Goal: Information Seeking & Learning: Compare options

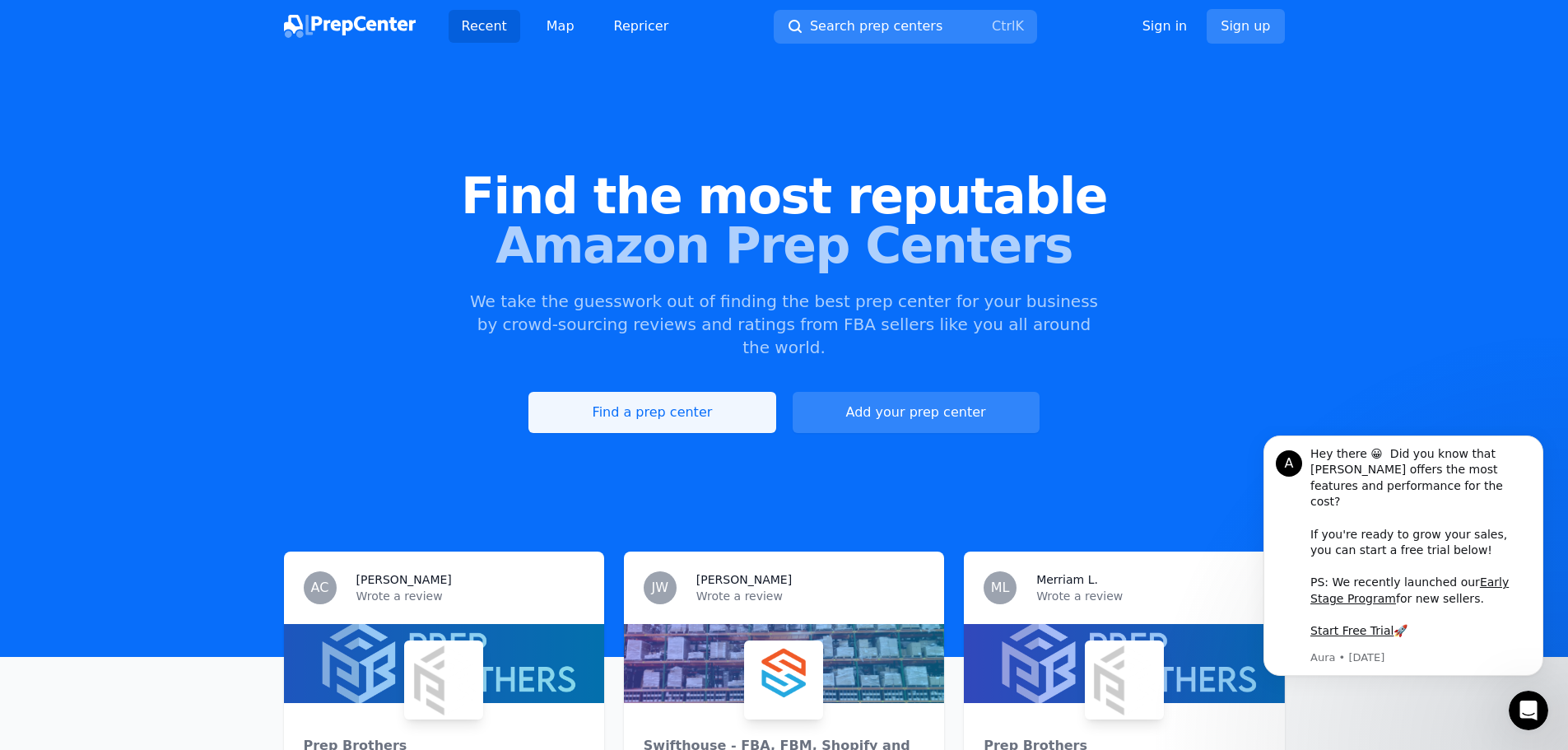
click at [677, 392] on link "Find a prep center" at bounding box center [652, 413] width 247 height 41
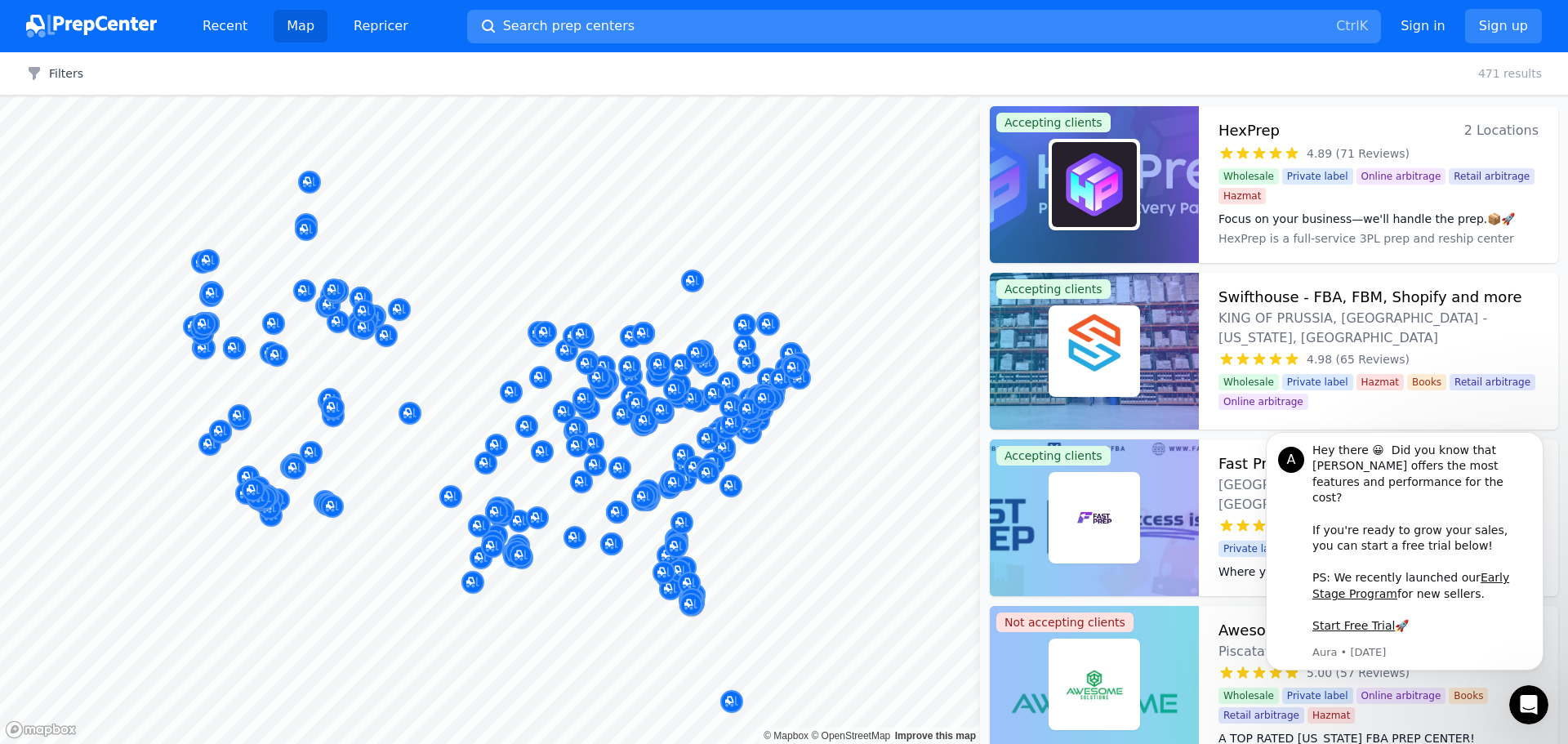
click at [910, 14] on button "Search prep centers Ctrl K" at bounding box center [923, 27] width 914 height 34
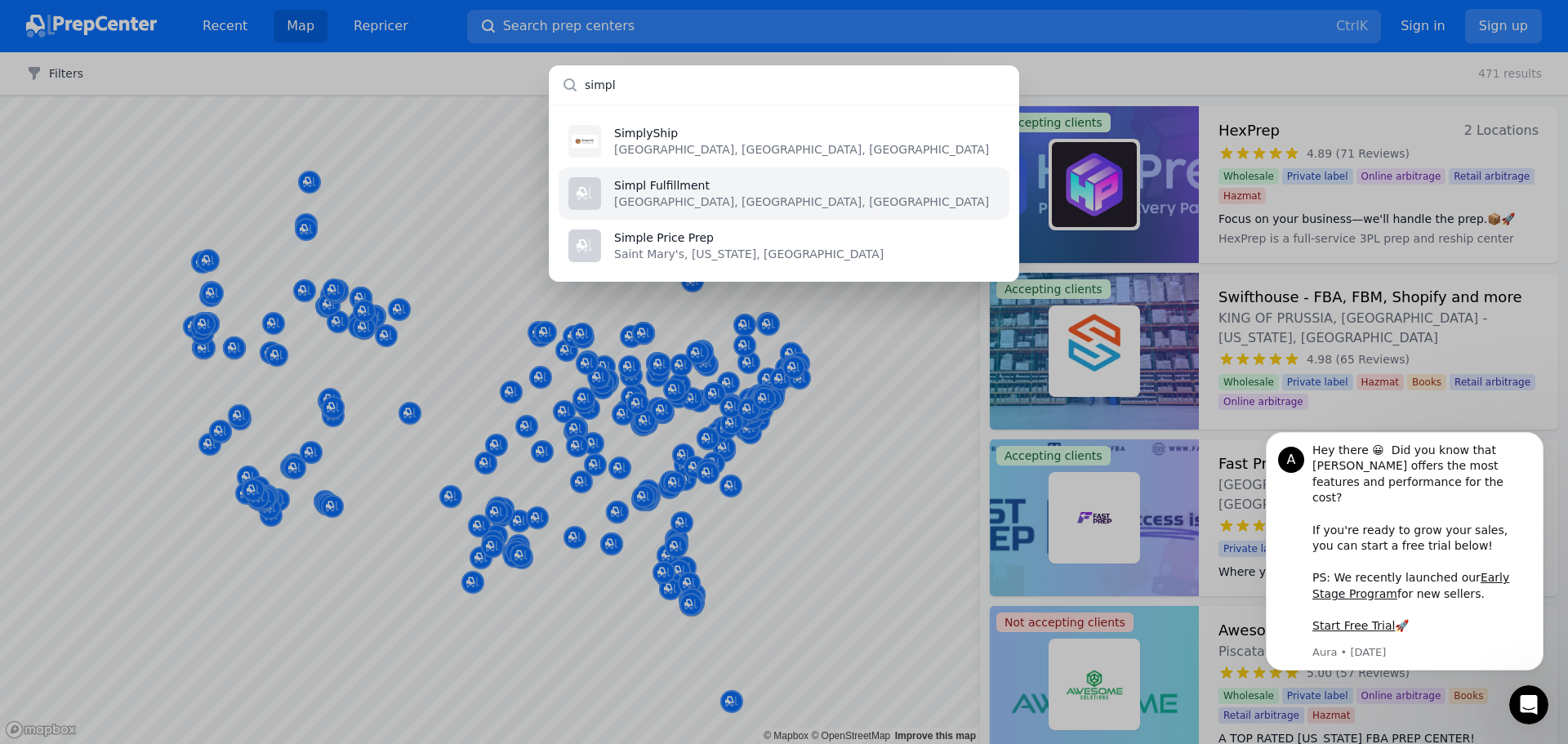
type input "simpl"
click at [900, 209] on li "Simpl Fulfillment Austin, TX, US" at bounding box center [784, 194] width 451 height 52
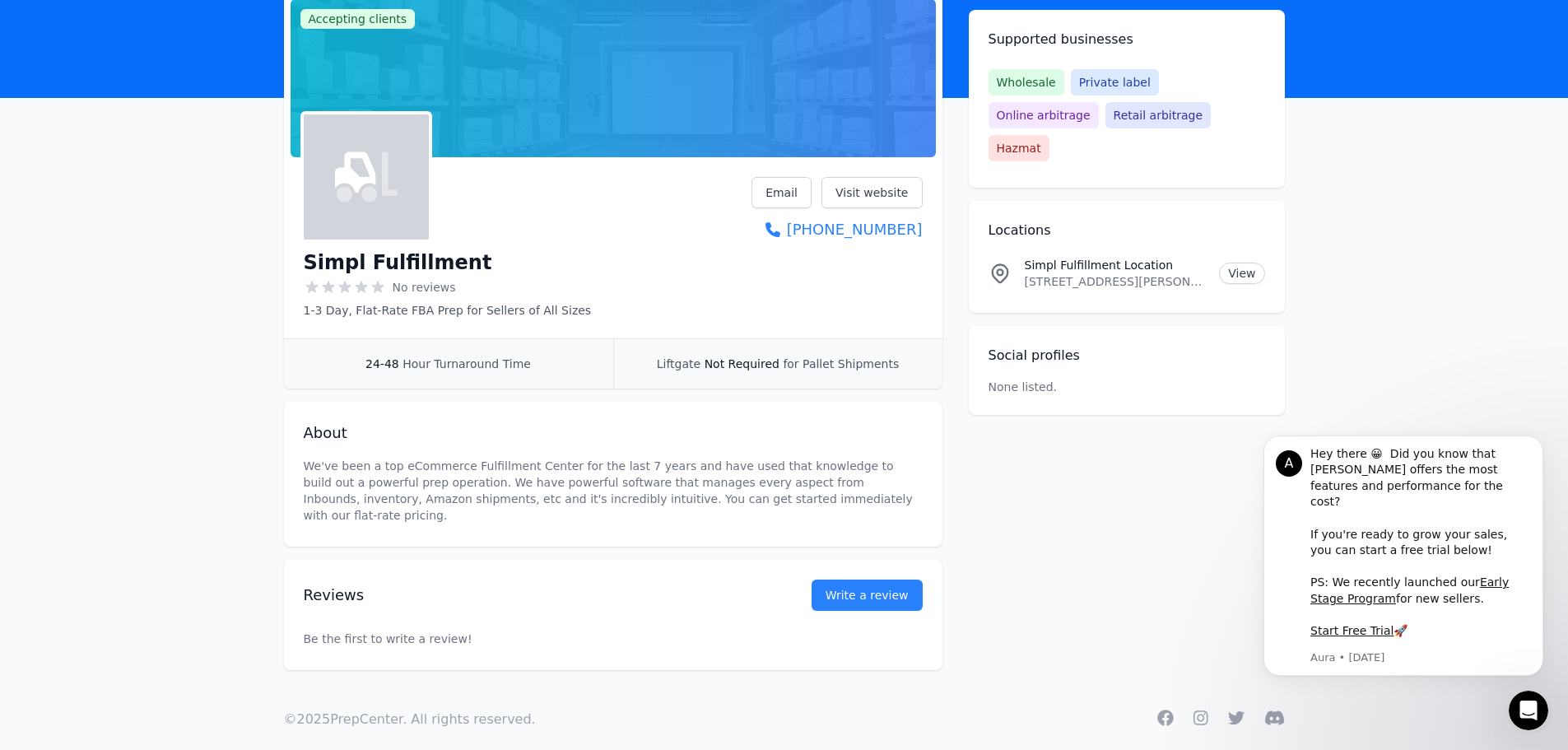
scroll to position [115, 0]
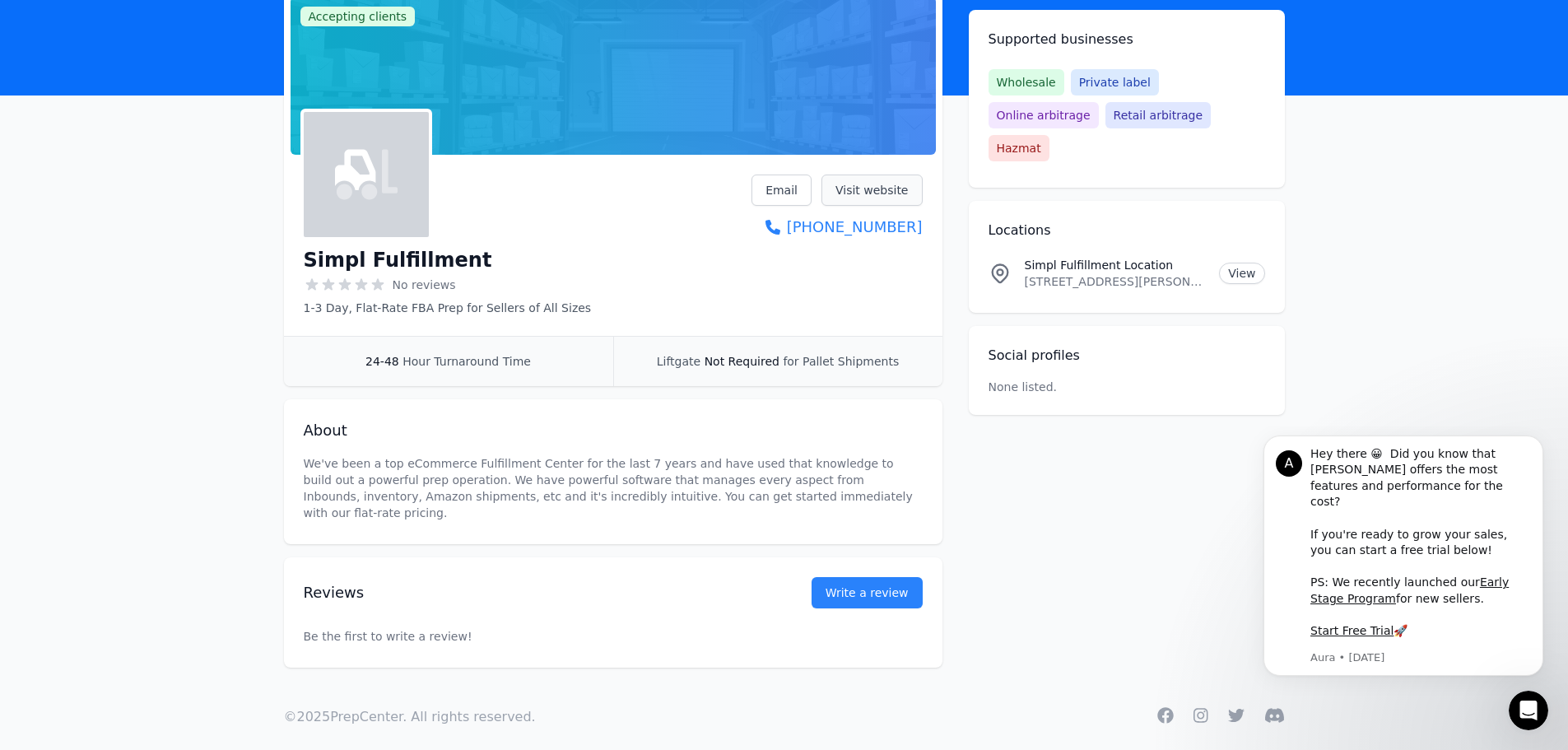
click at [862, 190] on link "Visit website" at bounding box center [872, 190] width 101 height 31
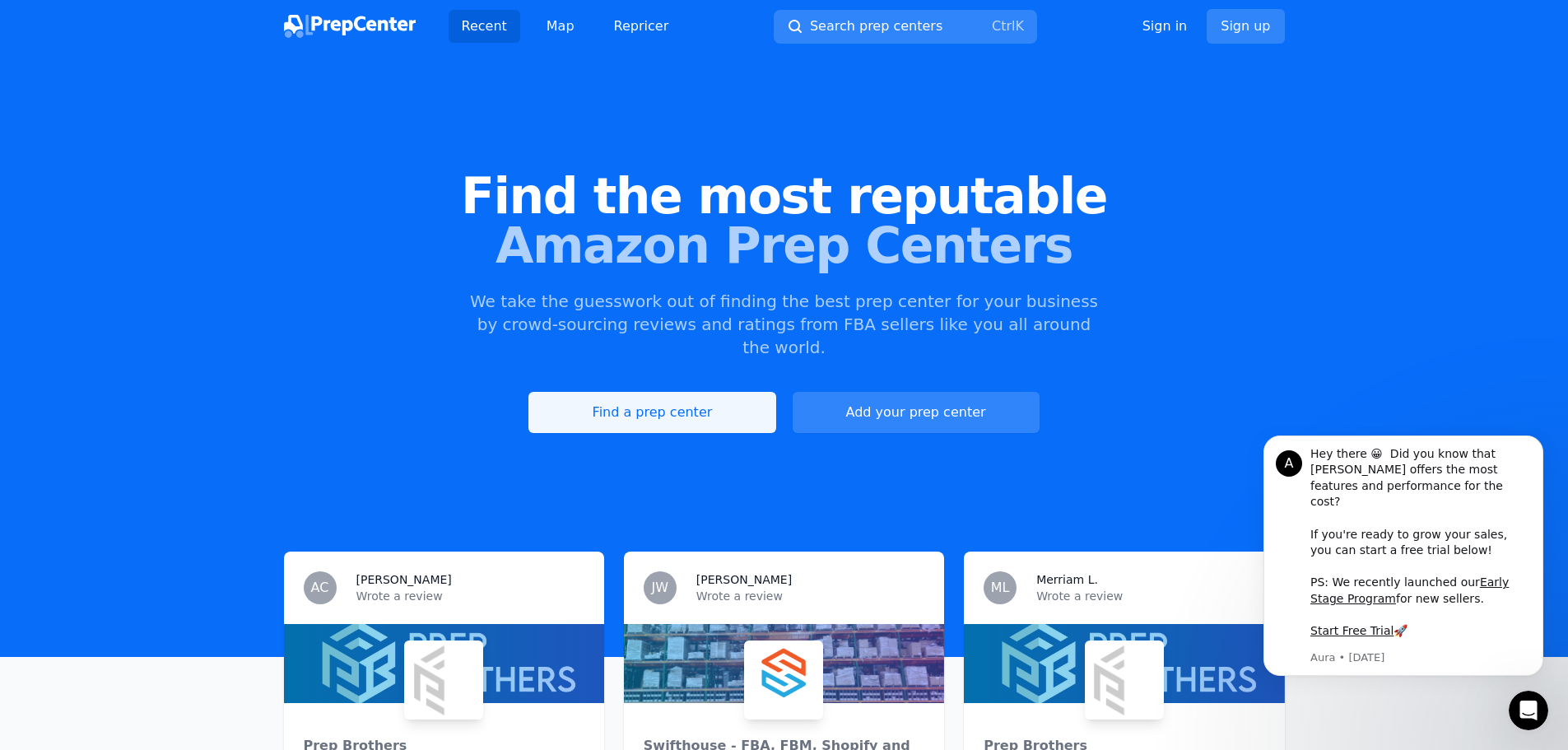
click at [549, 395] on link "Find a prep center" at bounding box center [652, 413] width 247 height 41
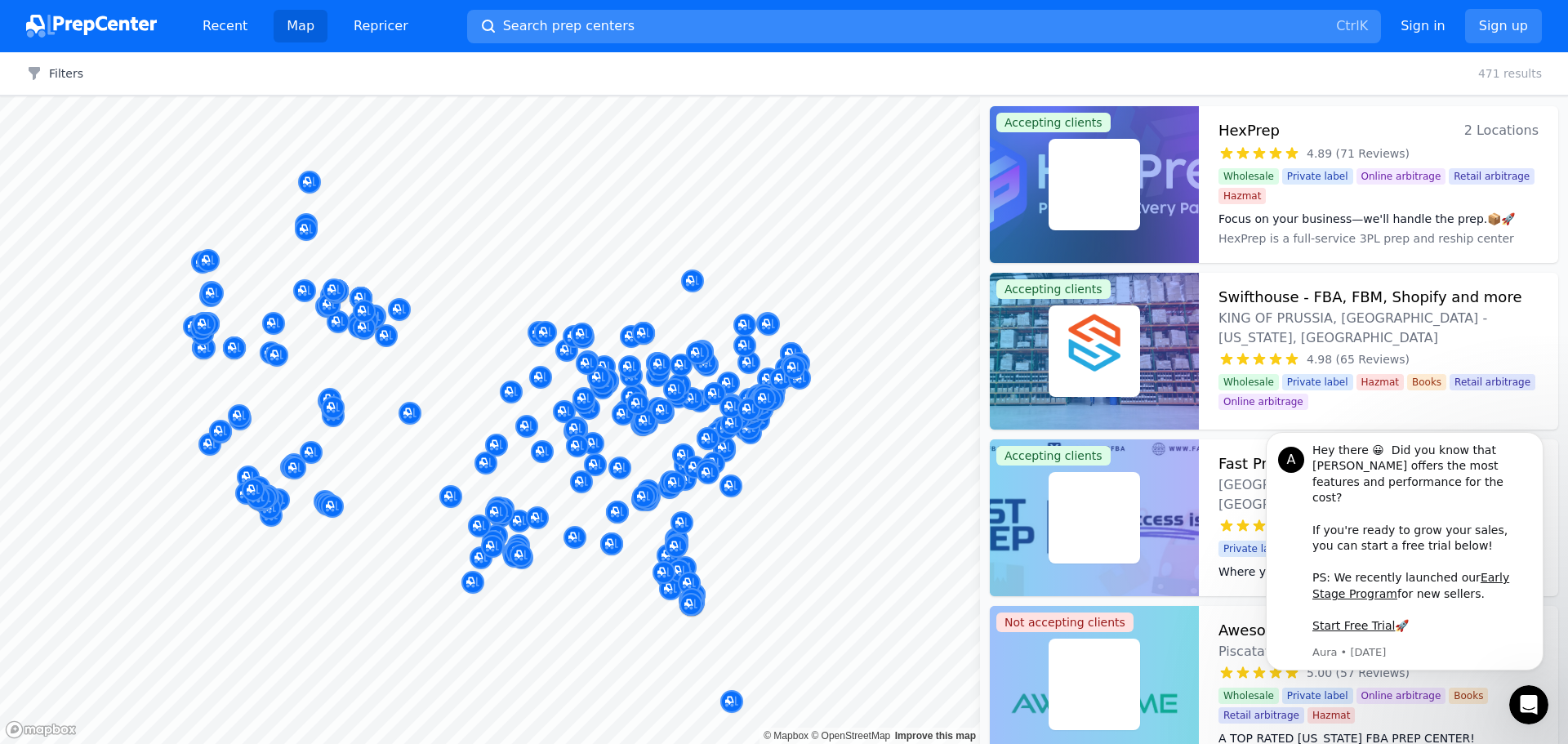
click at [910, 15] on button "Search prep centers Ctrl K" at bounding box center [923, 27] width 914 height 34
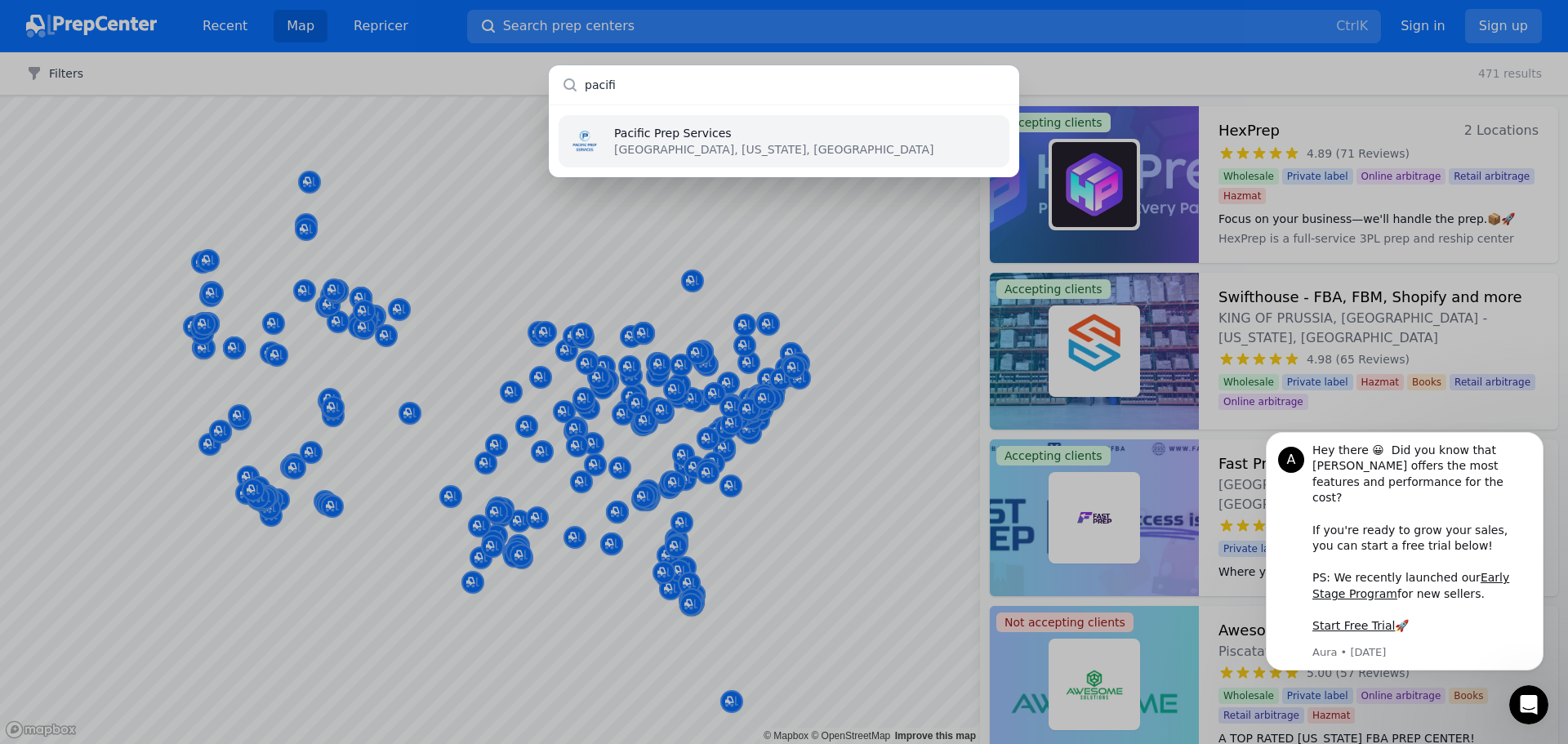
type input "pacifi"
click at [780, 146] on li "Pacific Prep Services [GEOGRAPHIC_DATA], [US_STATE], [GEOGRAPHIC_DATA]" at bounding box center [784, 141] width 451 height 52
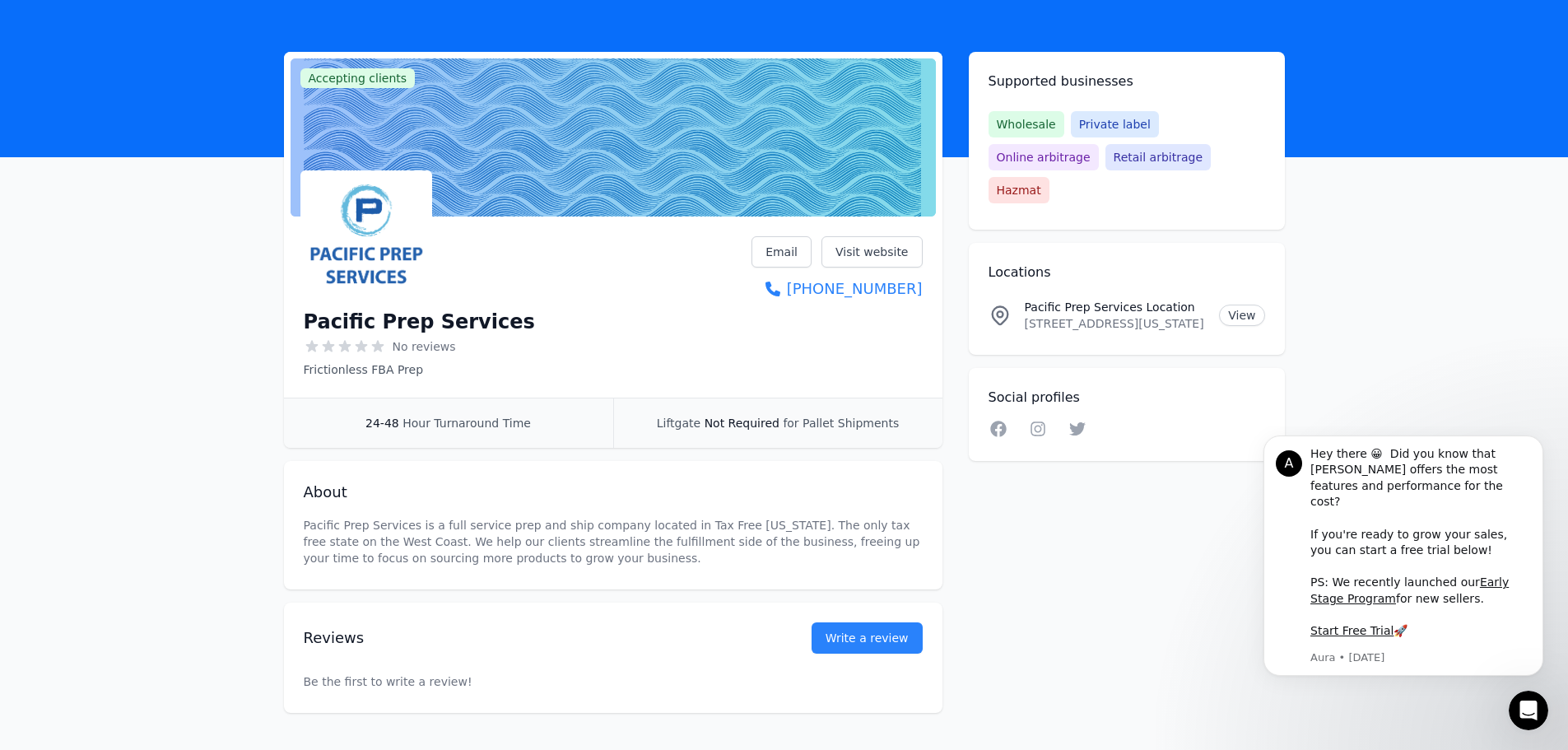
scroll to position [82, 0]
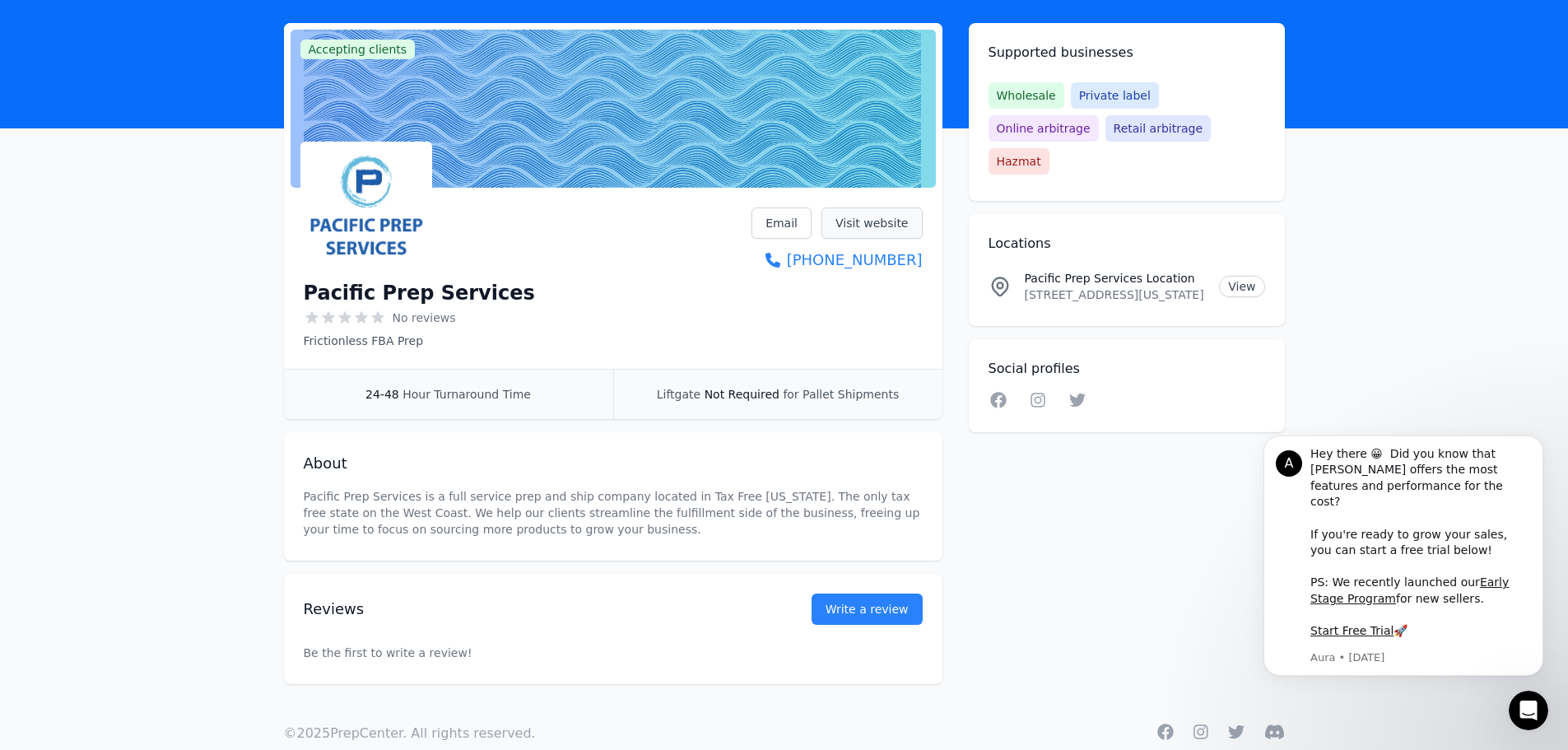
click at [880, 229] on link "Visit website" at bounding box center [872, 223] width 101 height 31
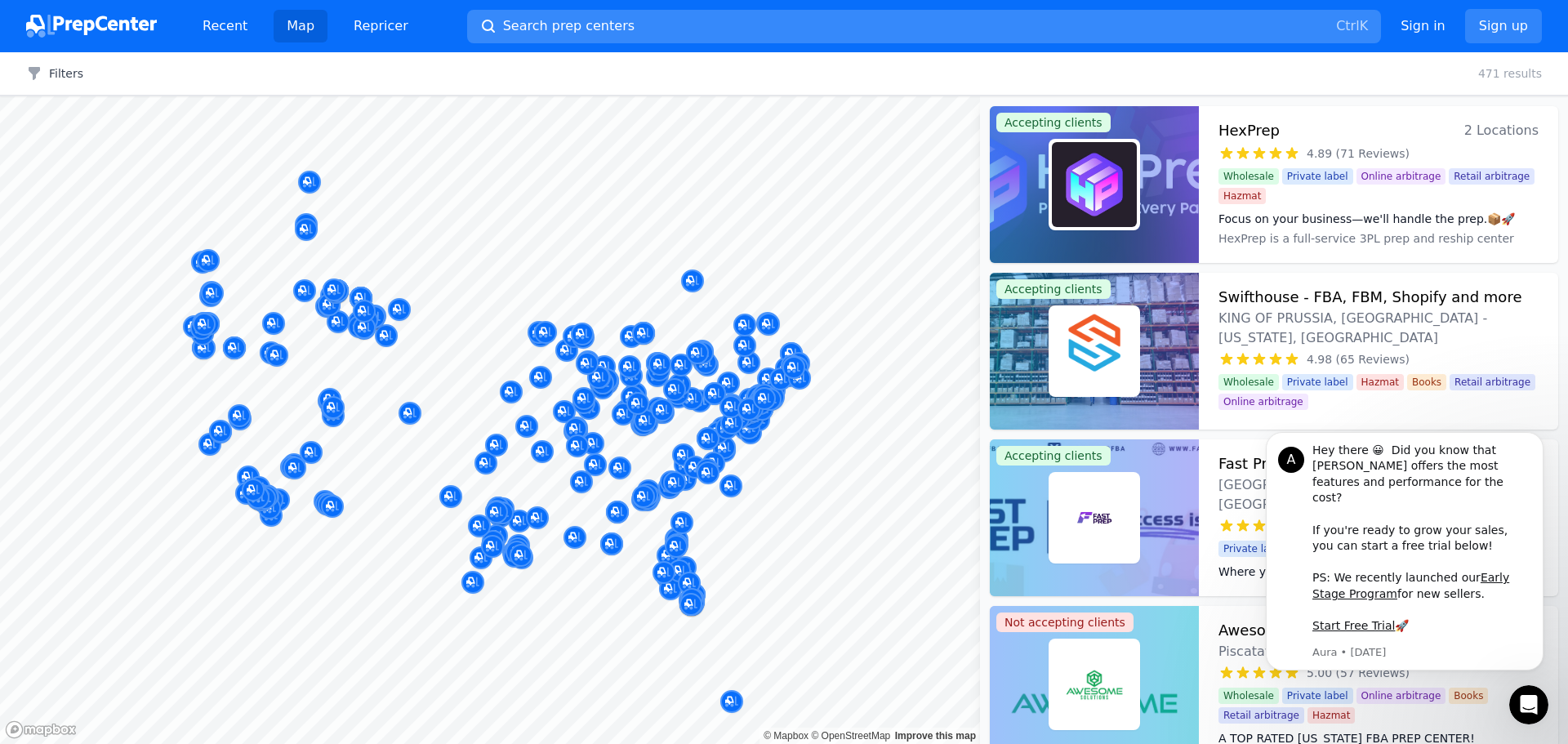
click at [519, 27] on span "Search prep centers" at bounding box center [569, 26] width 131 height 20
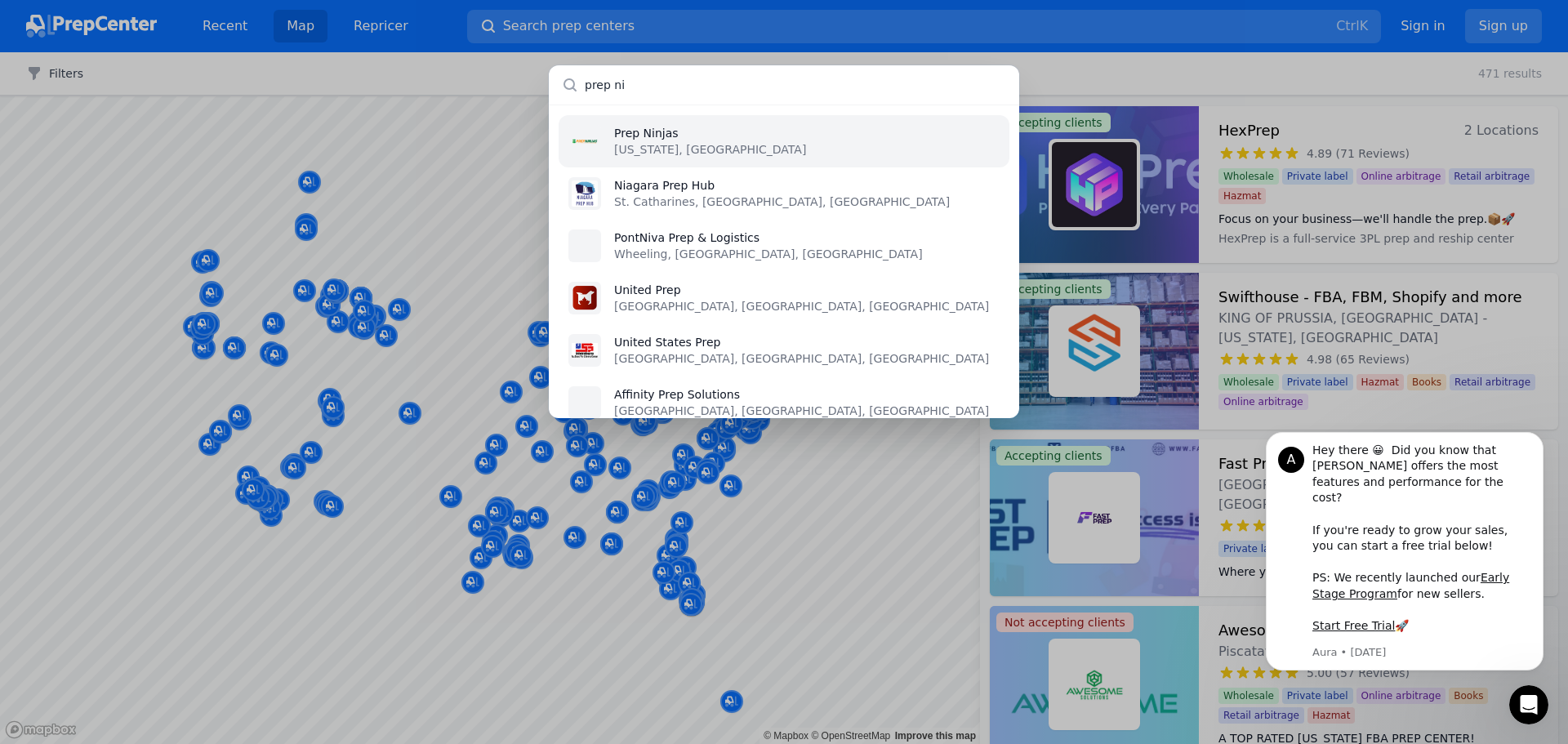
type input "prep nin"
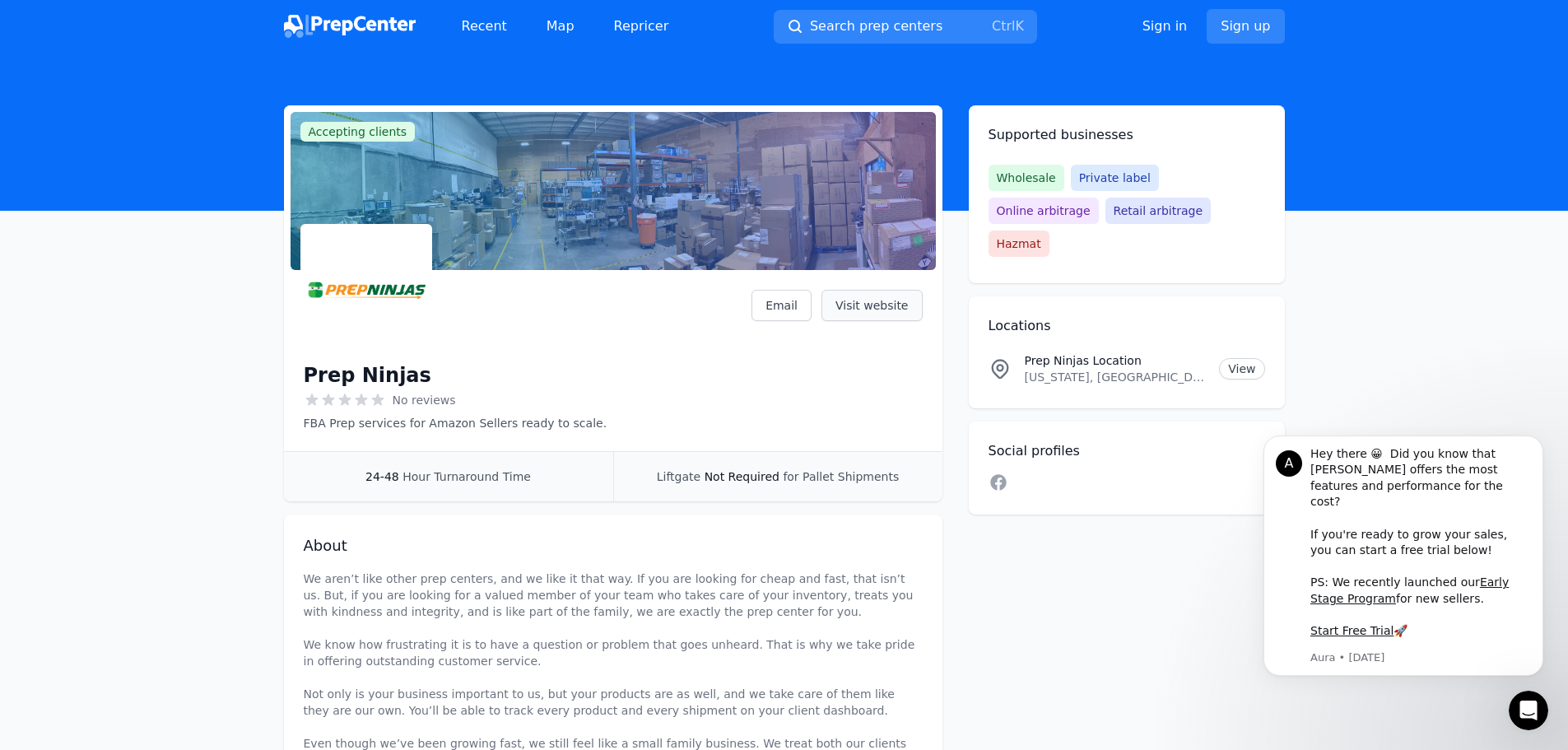
click at [849, 296] on link "Visit website" at bounding box center [872, 305] width 101 height 31
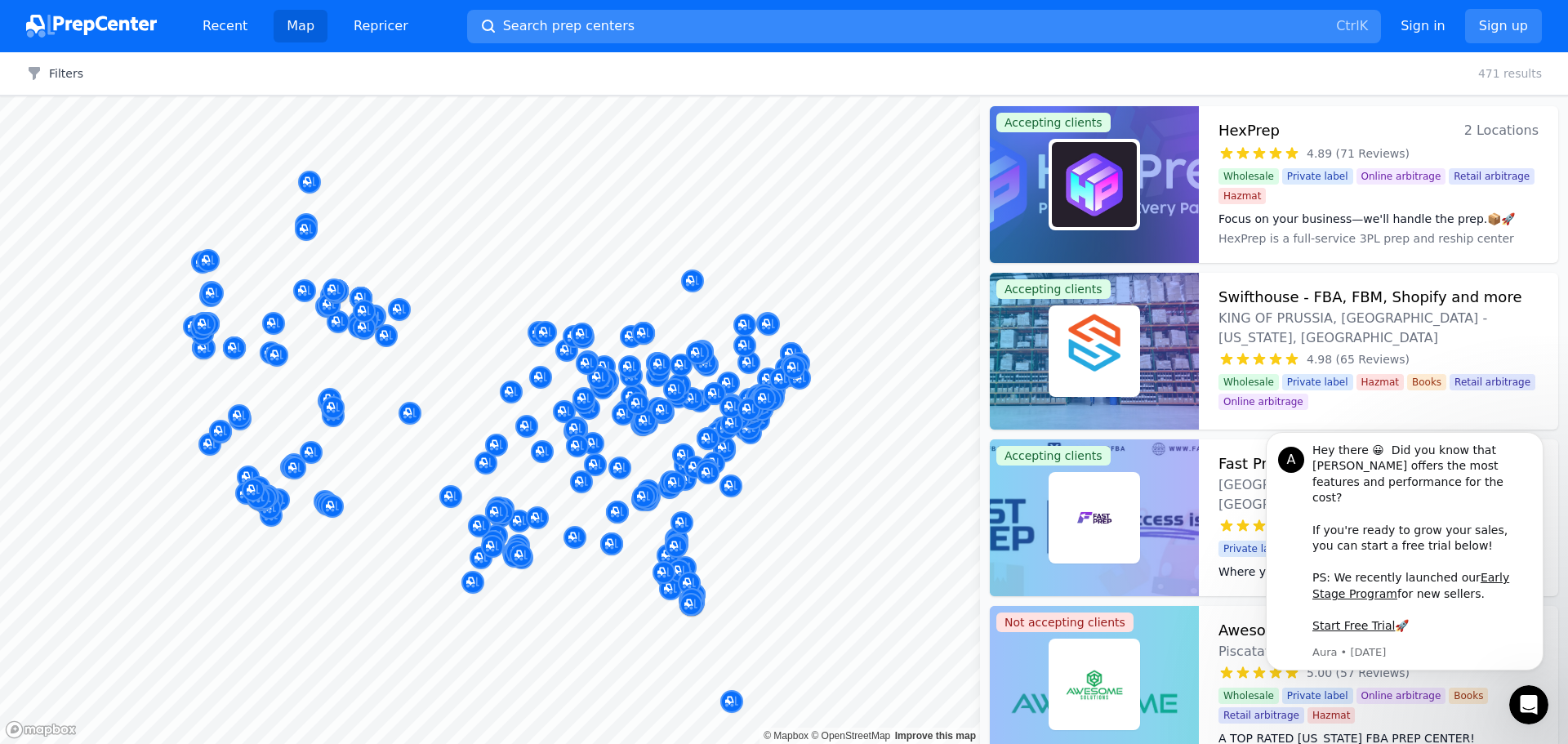
click at [669, 18] on button "Search prep centers Ctrl K" at bounding box center [923, 27] width 914 height 34
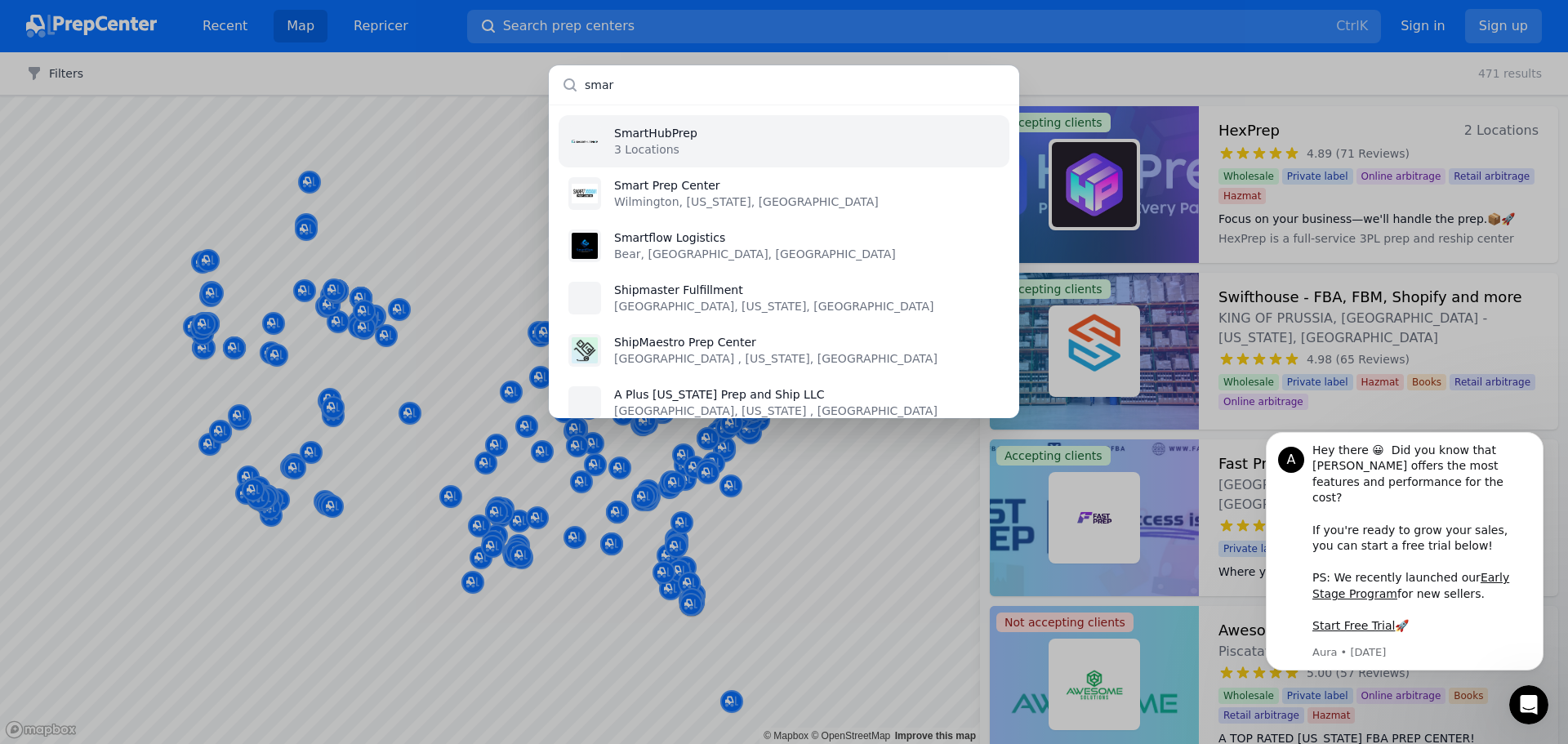
type input "smart"
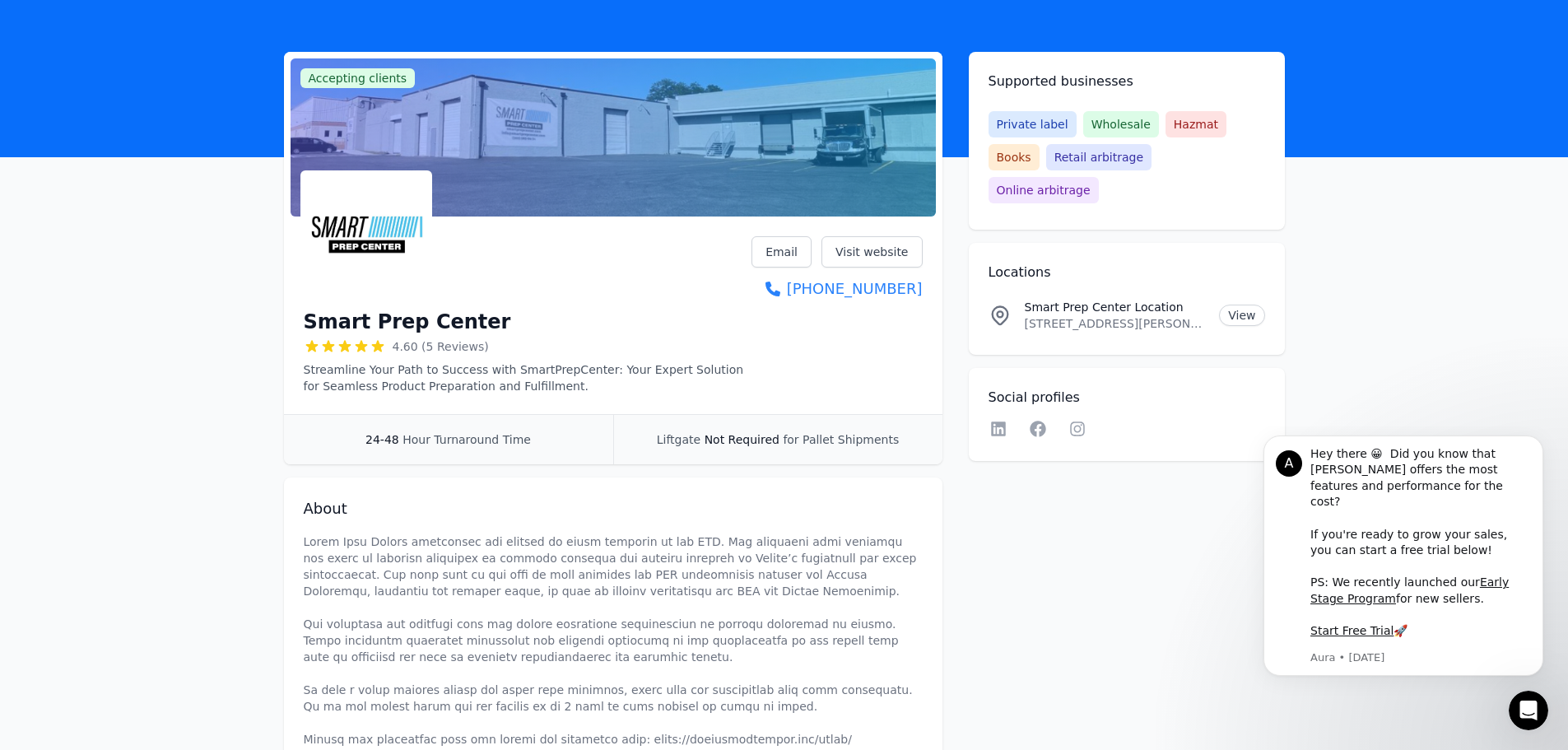
scroll to position [82, 0]
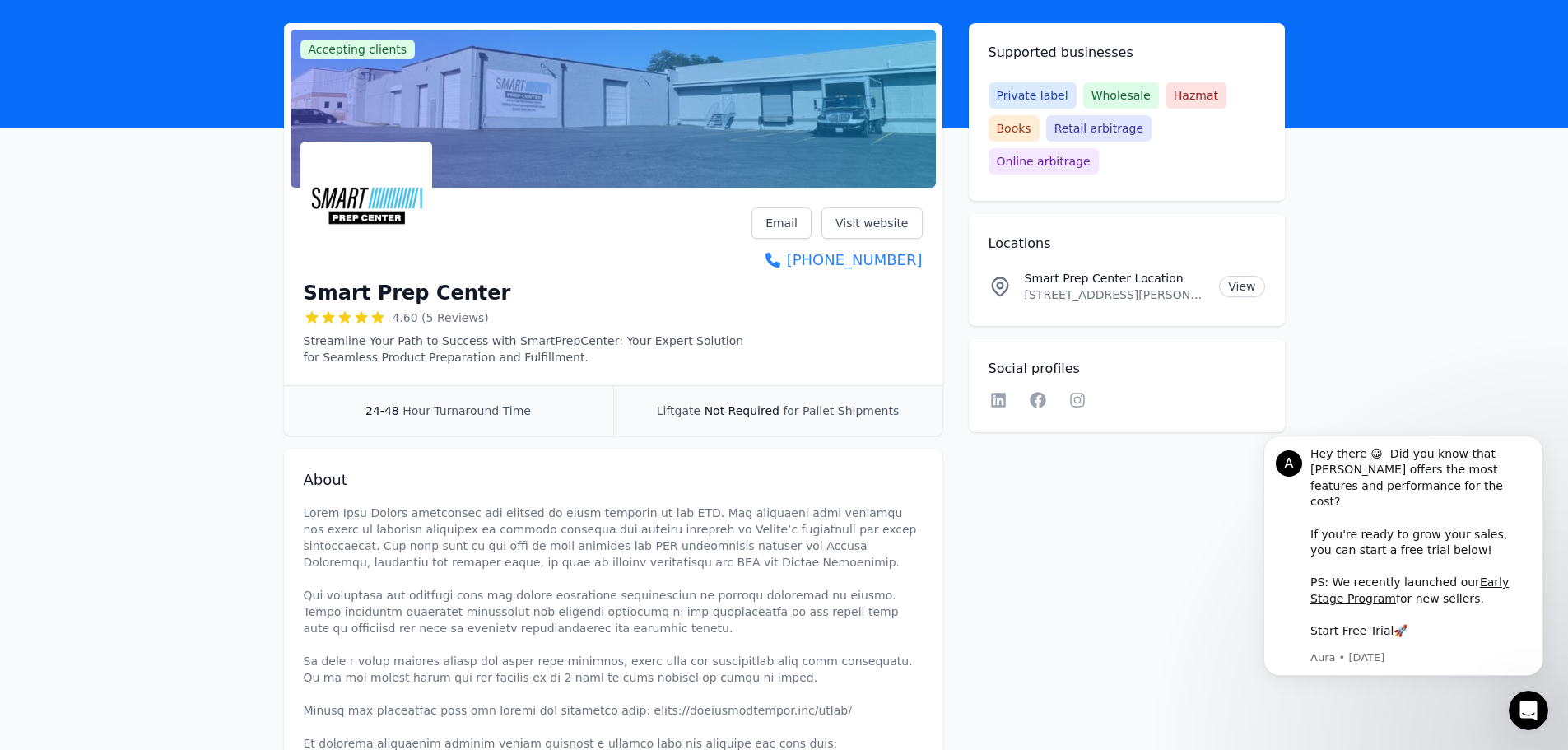
click at [459, 315] on span "4.60 (5 Reviews)" at bounding box center [441, 318] width 97 height 16
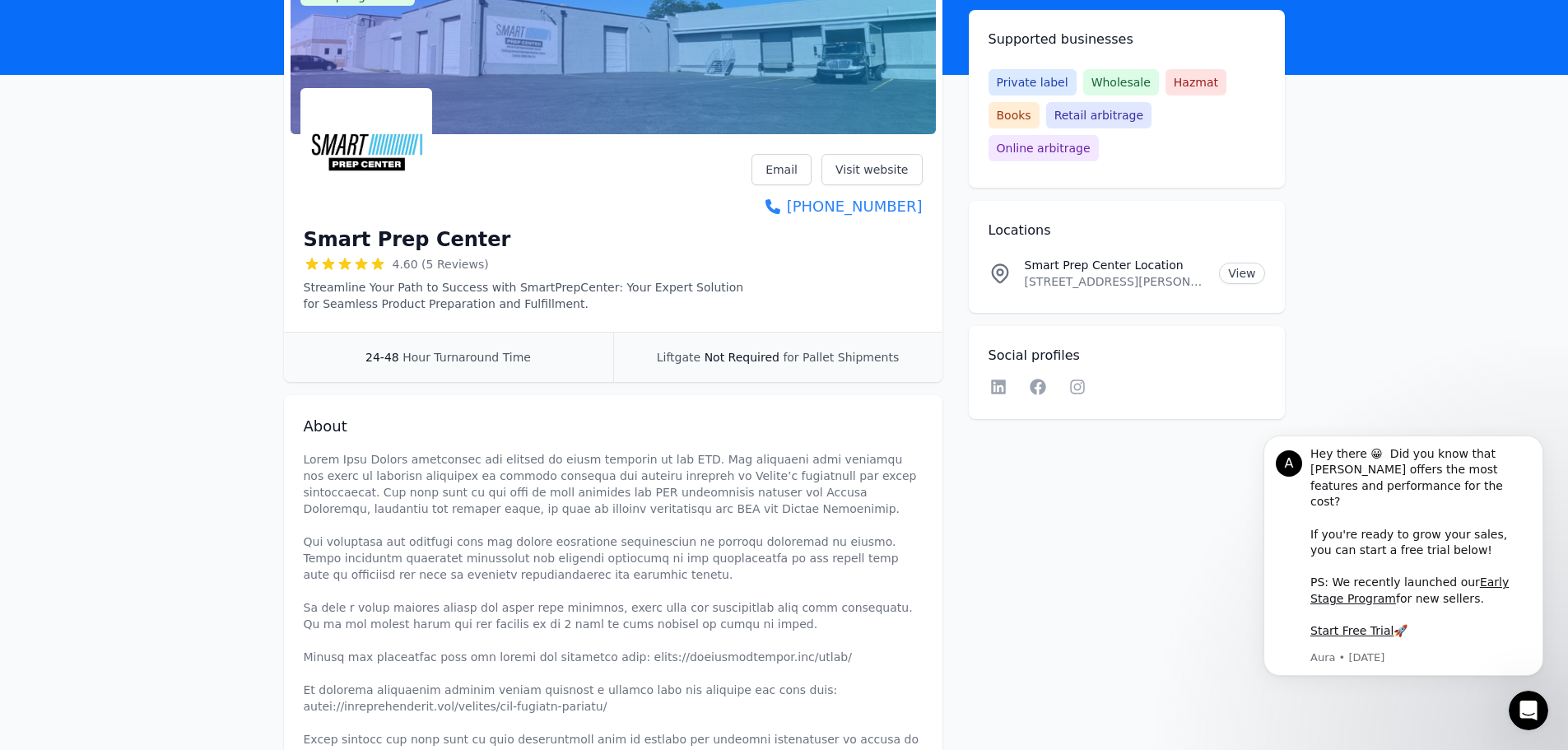
scroll to position [0, 0]
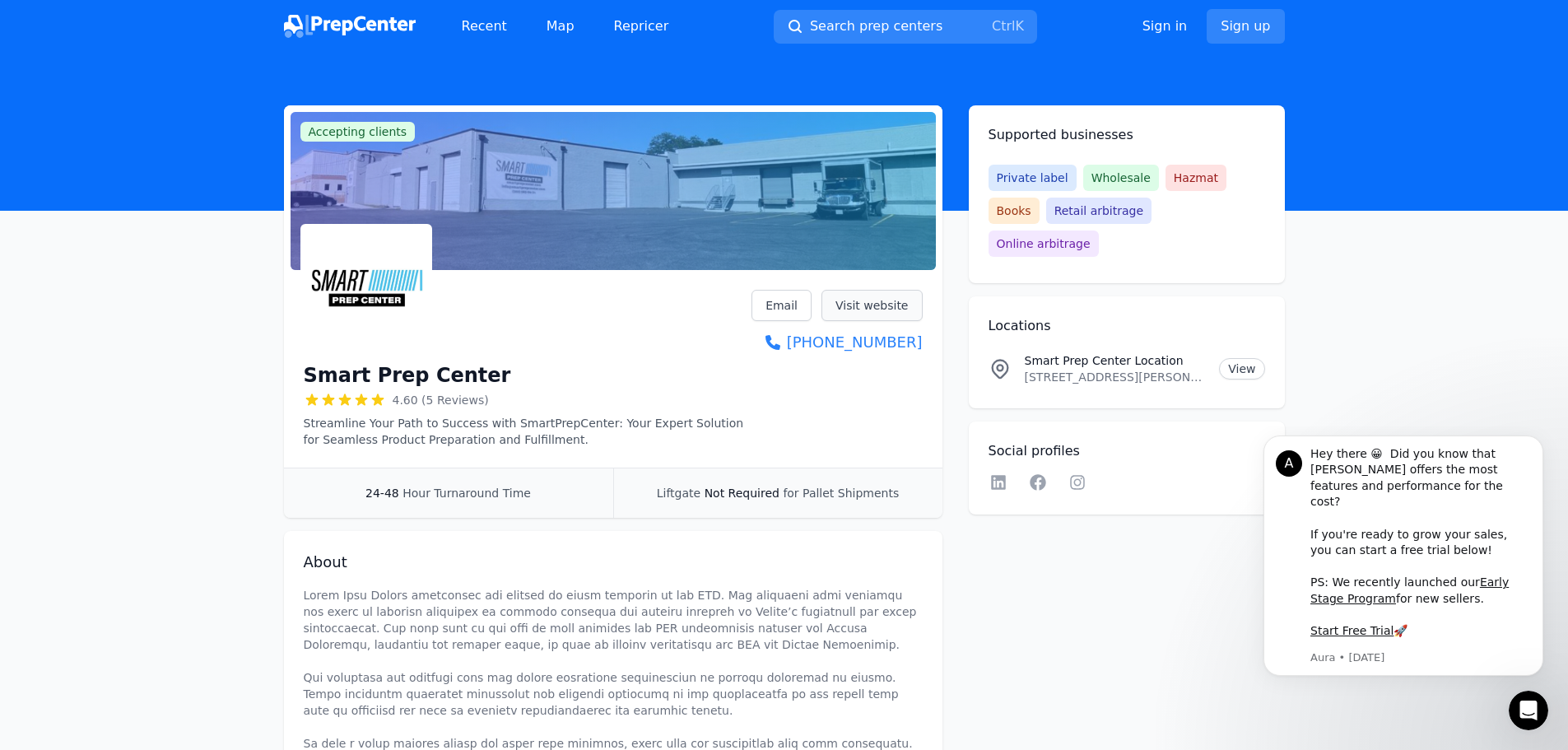
click at [871, 303] on link "Visit website" at bounding box center [872, 305] width 101 height 31
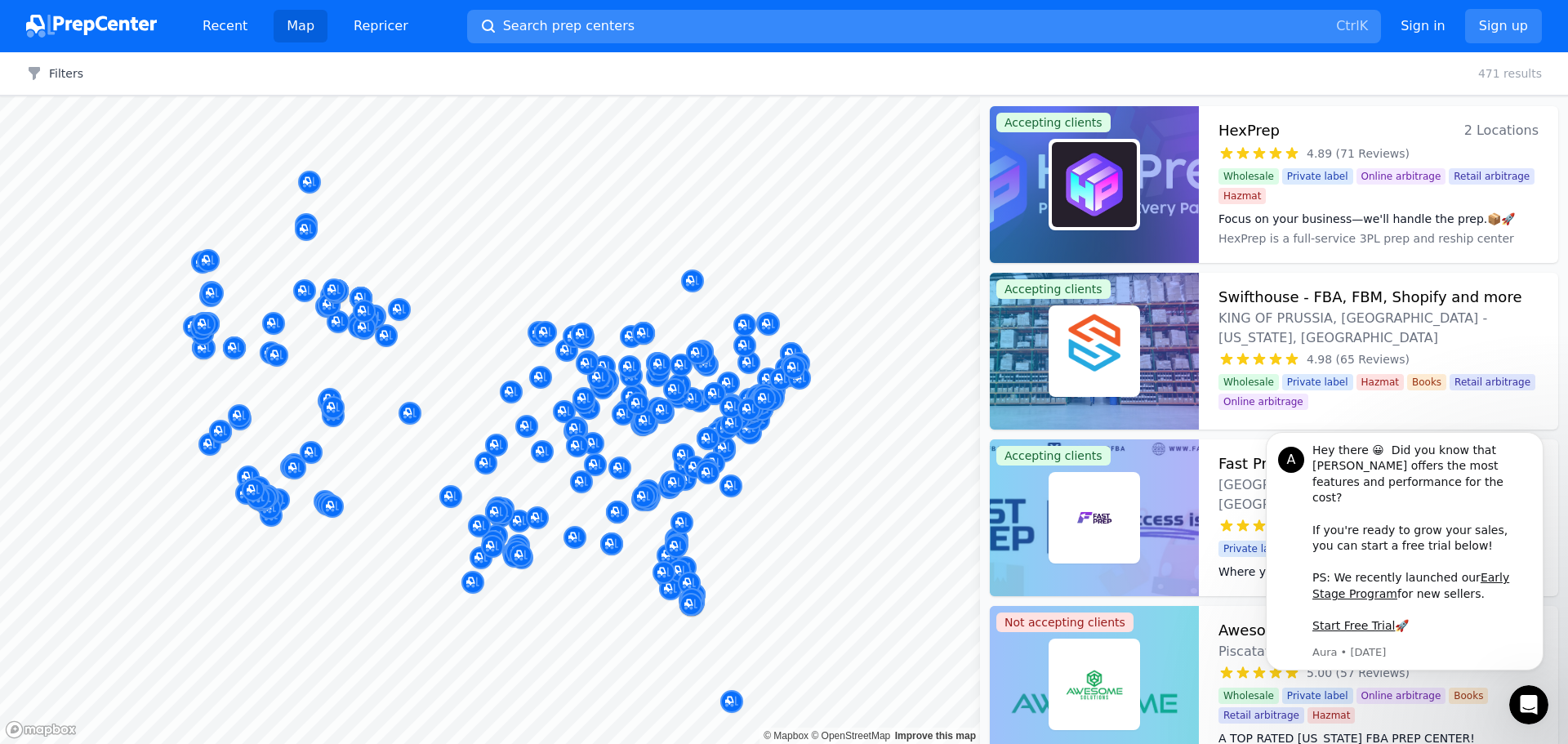
click at [645, 22] on button "Search prep centers Ctrl K" at bounding box center [923, 27] width 914 height 34
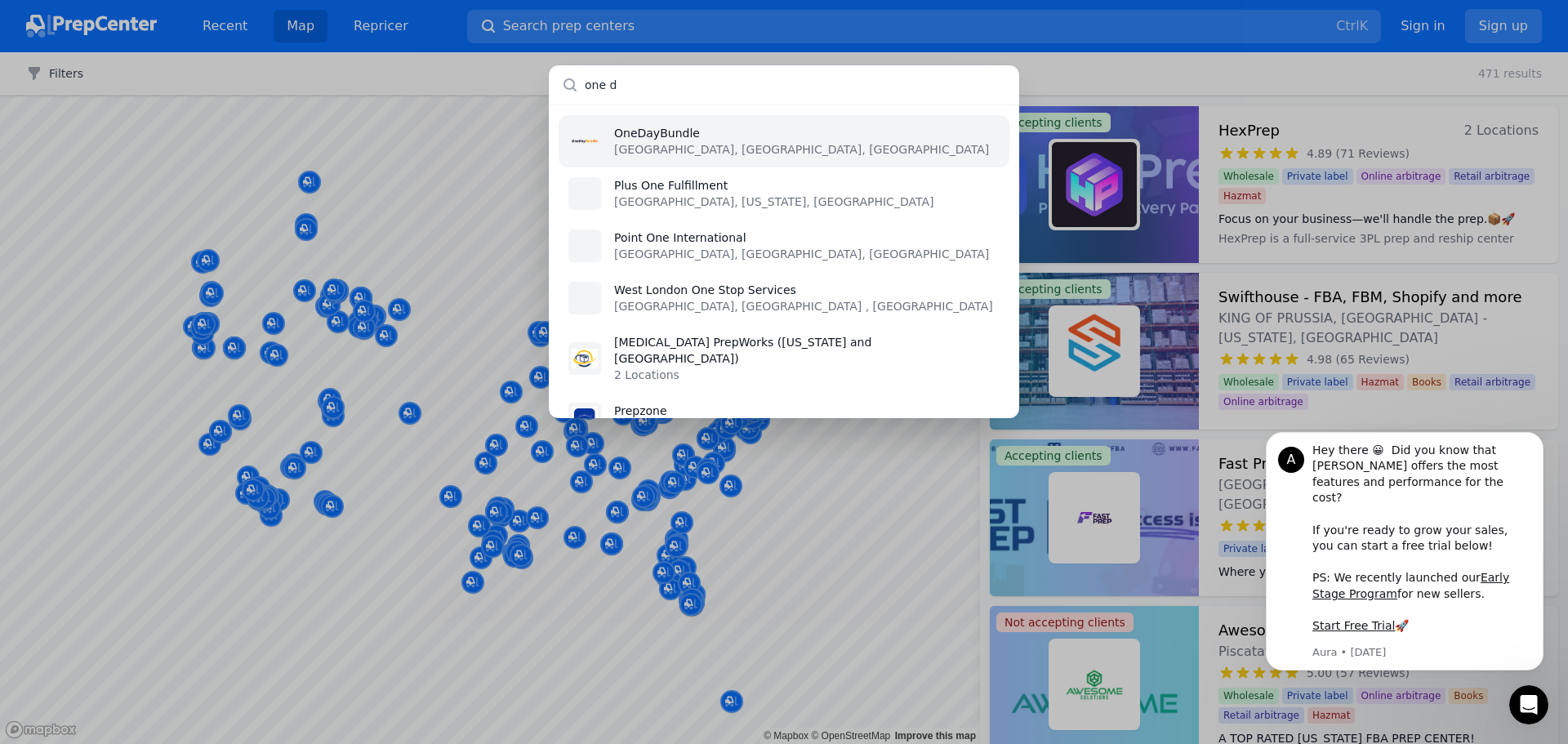
type input "one da"
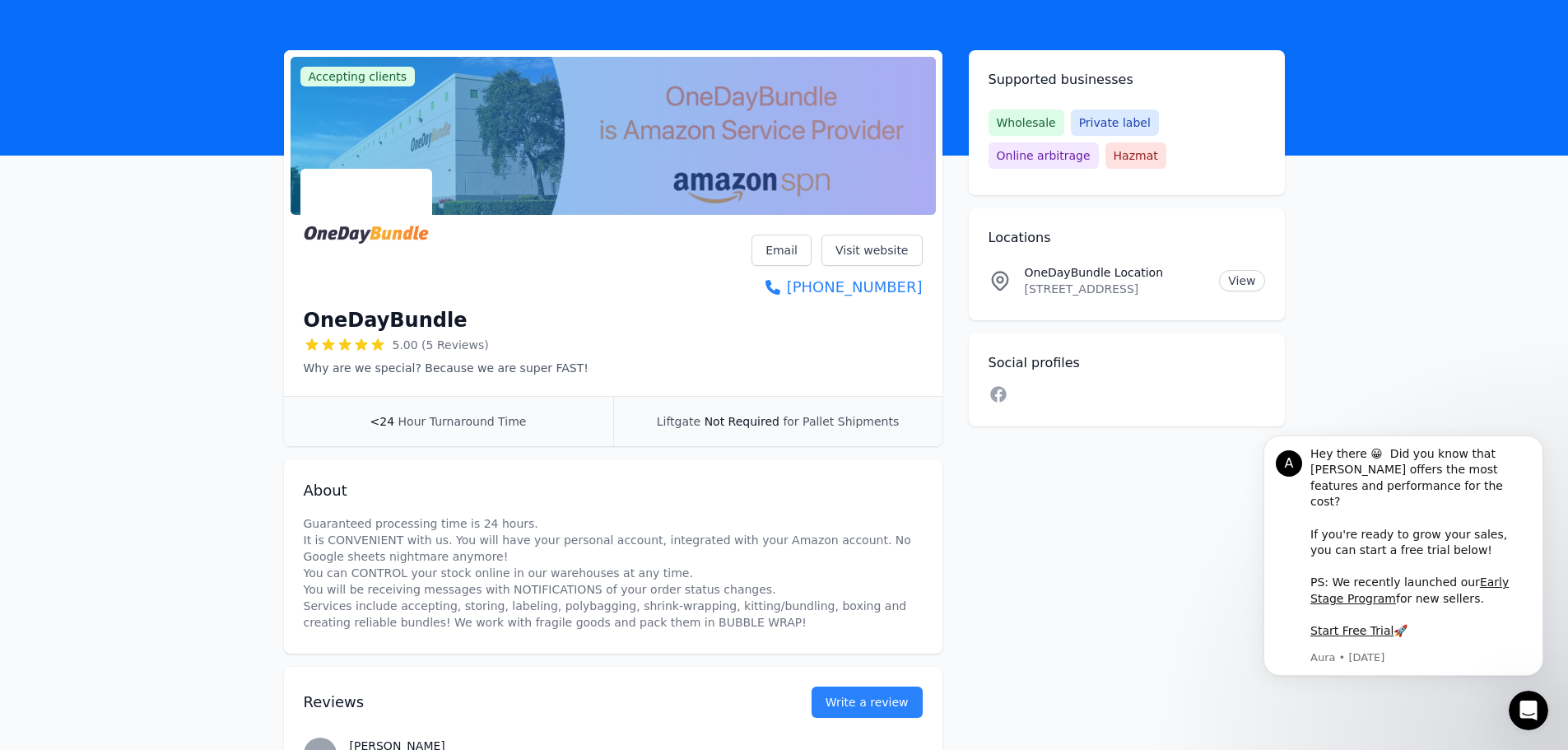
scroll to position [82, 0]
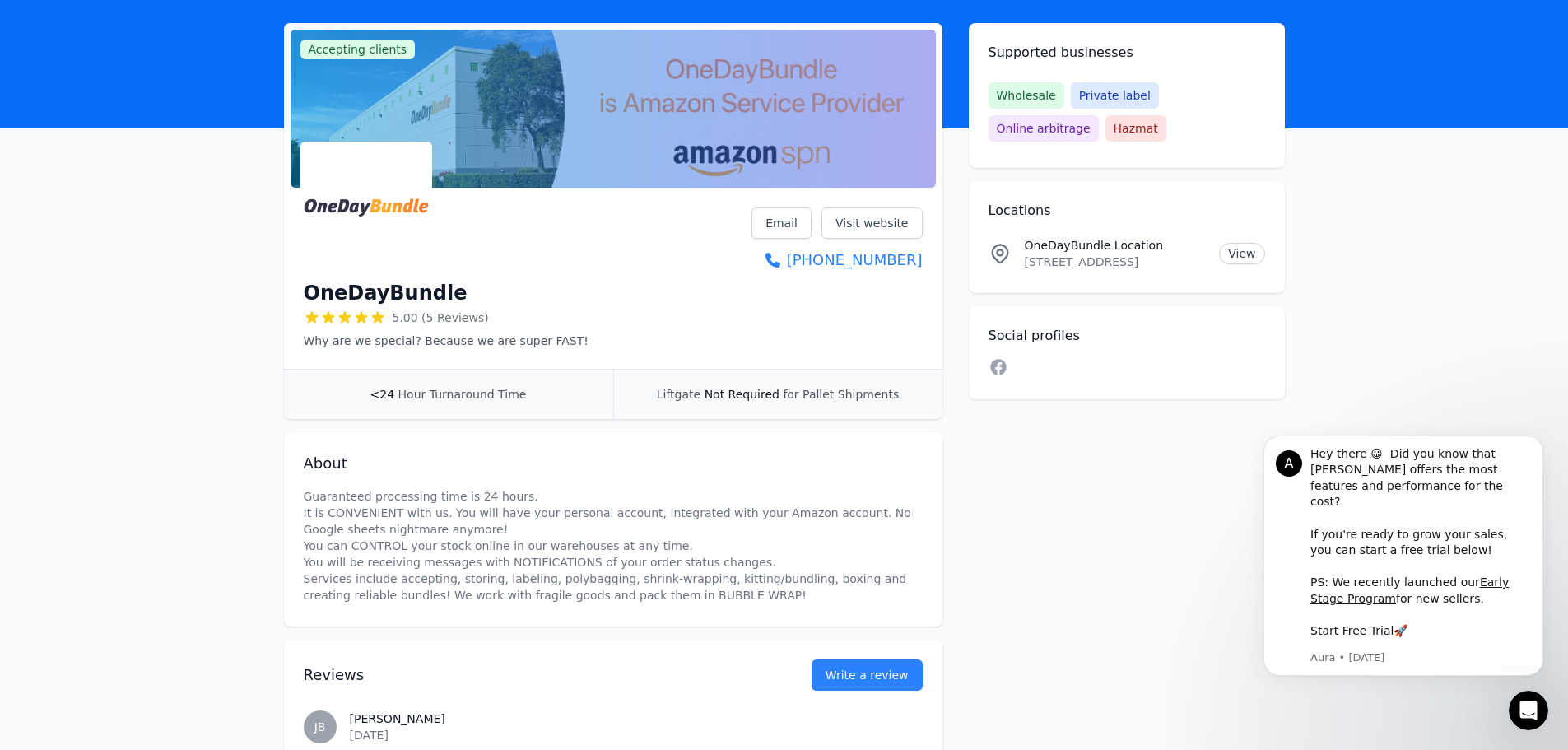
click at [461, 314] on span "5.00 (5 Reviews)" at bounding box center [441, 318] width 97 height 16
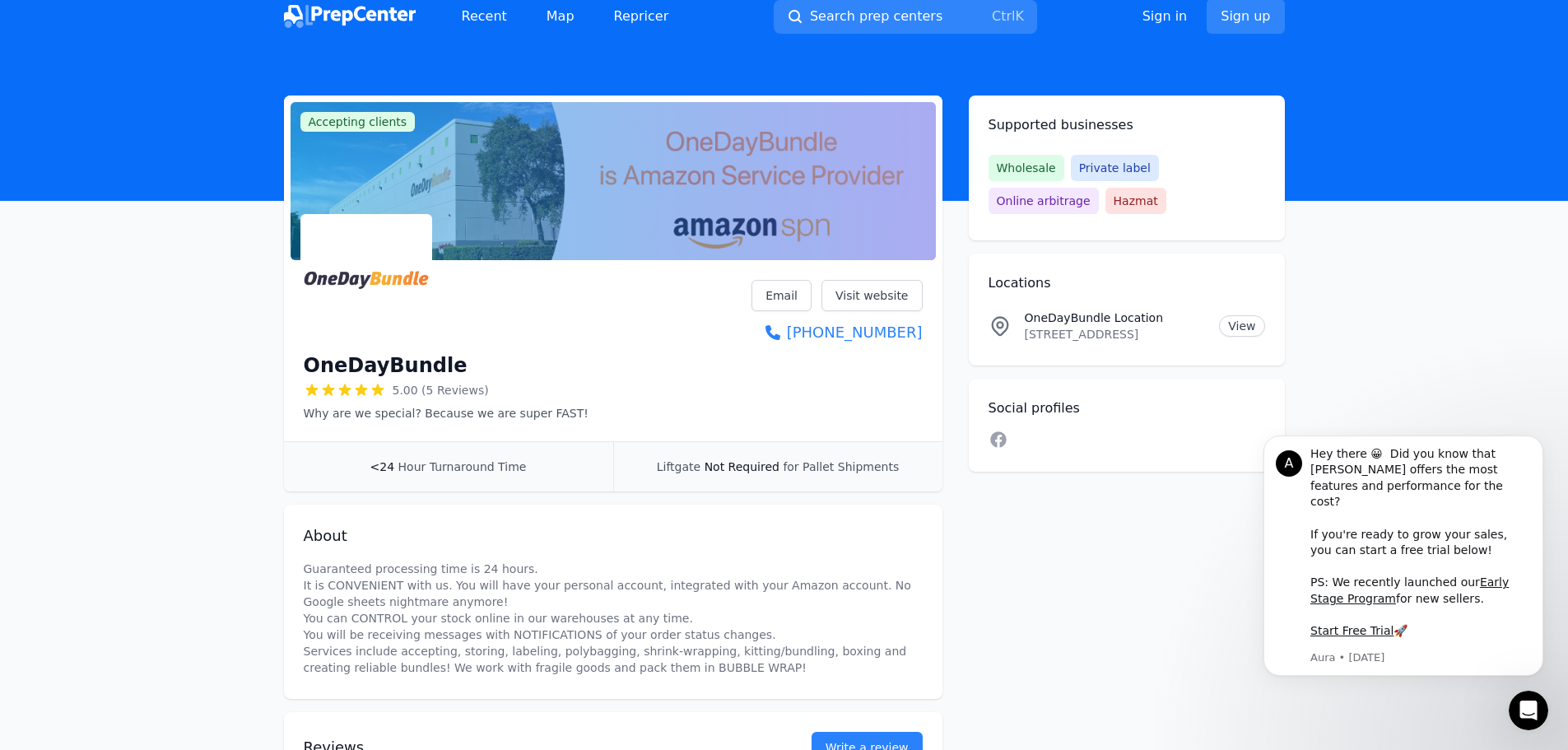
scroll to position [0, 0]
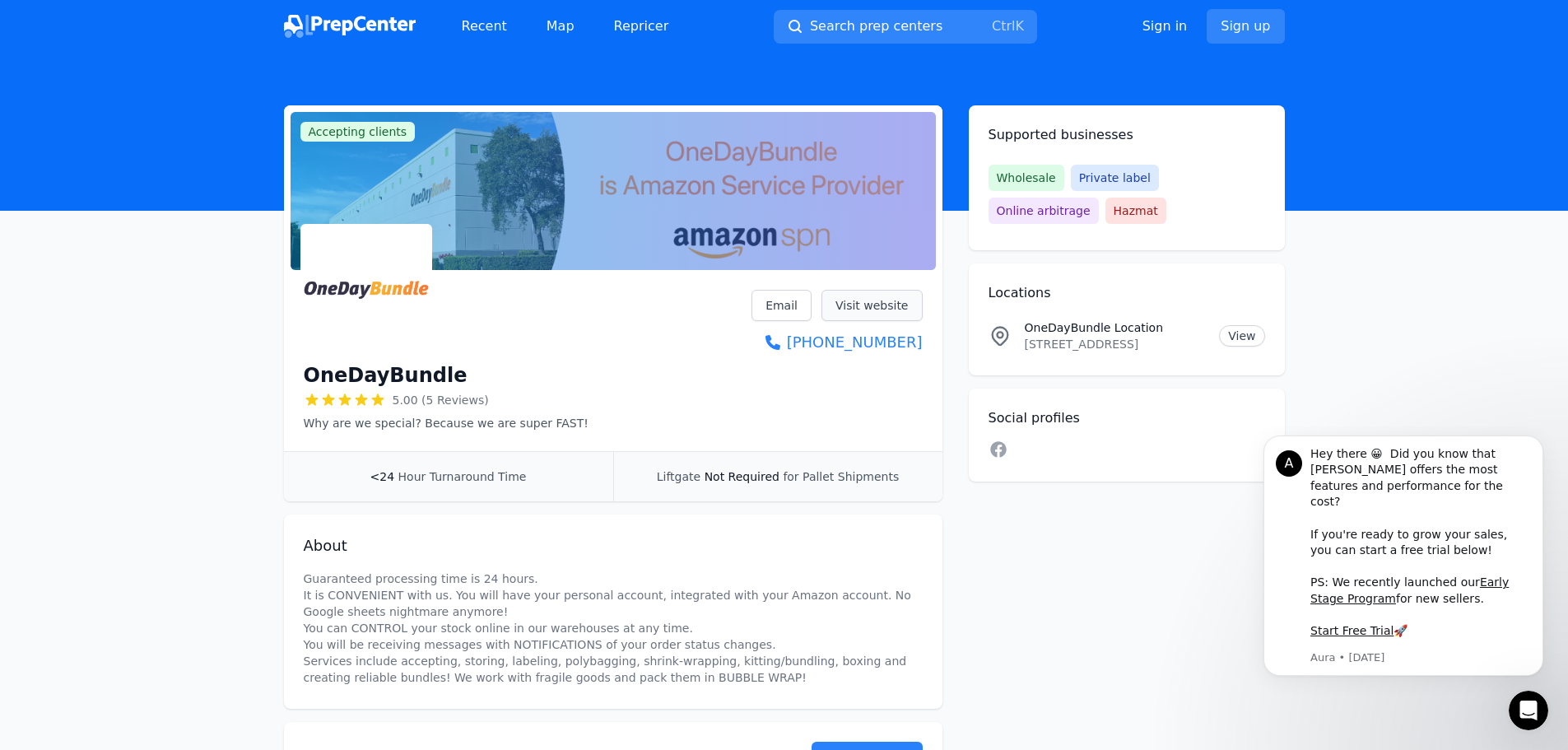
click at [885, 296] on link "Visit website" at bounding box center [872, 305] width 101 height 31
